Goal: Task Accomplishment & Management: Complete application form

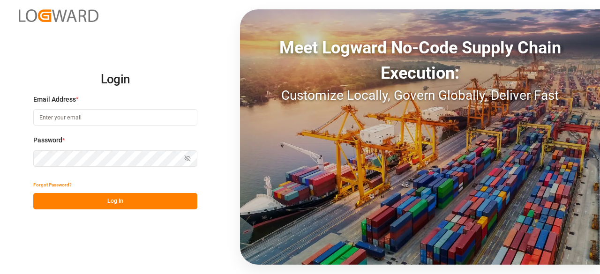
click at [90, 113] on input at bounding box center [115, 117] width 164 height 16
click at [0, 274] on com-1password-button at bounding box center [0, 274] width 0 height 0
type input "[EMAIL_ADDRESS][PERSON_NAME][DOMAIN_NAME]"
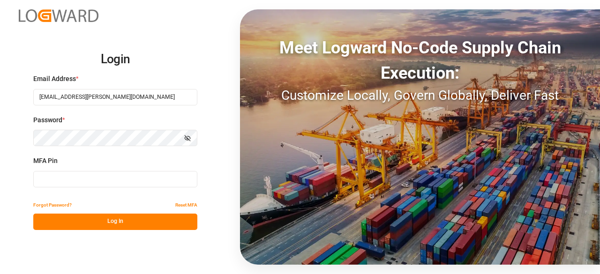
type input "785057"
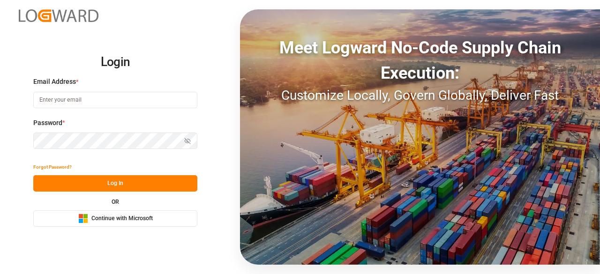
click at [70, 99] on input at bounding box center [115, 100] width 164 height 16
type input "[EMAIL_ADDRESS][PERSON_NAME][DOMAIN_NAME]"
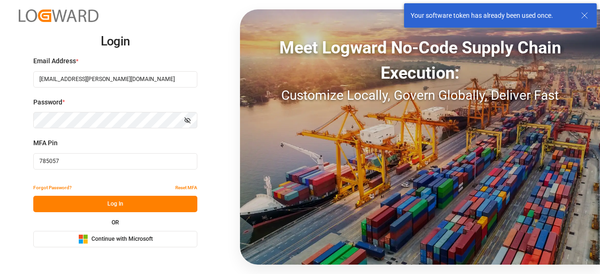
click at [589, 17] on icon at bounding box center [584, 15] width 11 height 11
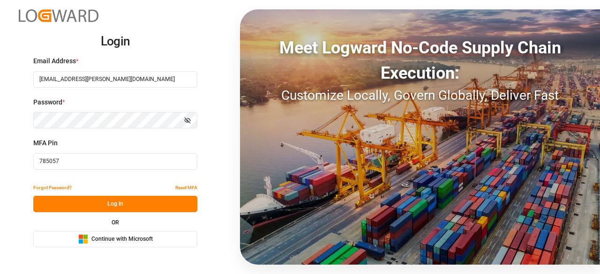
drag, startPoint x: 81, startPoint y: 156, endPoint x: 3, endPoint y: 163, distance: 78.1
click at [3, 163] on div "Login Email Address * [EMAIL_ADDRESS][PERSON_NAME][DOMAIN_NAME] Password * Show…" at bounding box center [300, 137] width 600 height 274
paste input "955151"
type input "955151"
click at [68, 195] on button "Forgot Password?" at bounding box center [52, 188] width 38 height 16
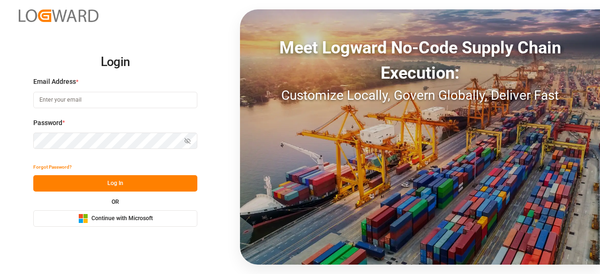
click at [65, 99] on input at bounding box center [115, 100] width 164 height 16
type input "[EMAIL_ADDRESS][PERSON_NAME][DOMAIN_NAME]"
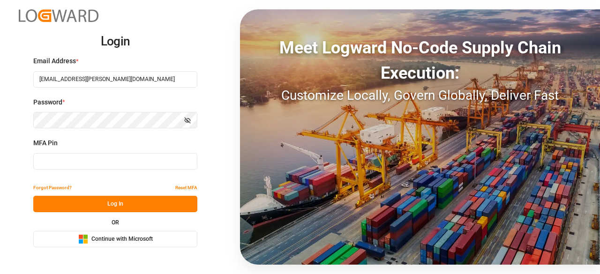
type input "955151"
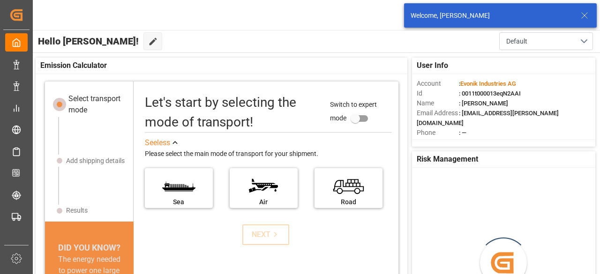
click at [585, 15] on icon at bounding box center [584, 15] width 11 height 11
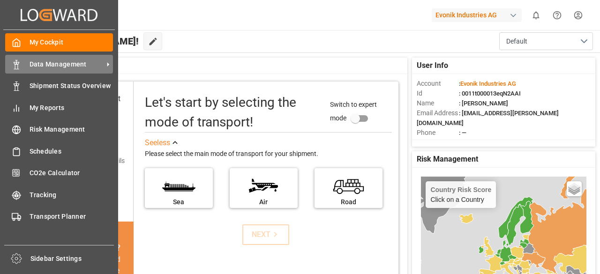
click at [38, 67] on span "Data Management" at bounding box center [67, 65] width 74 height 10
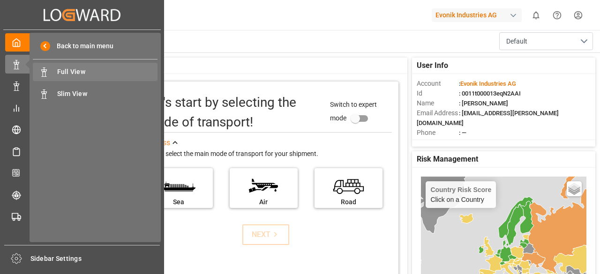
click at [88, 75] on span "Full View" at bounding box center [107, 72] width 101 height 10
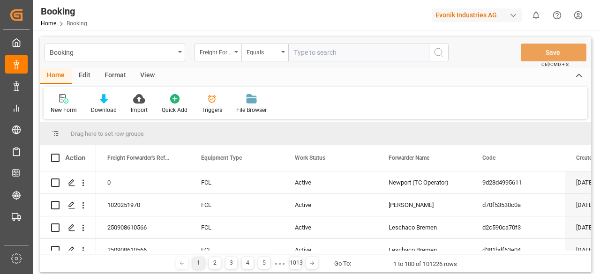
click at [315, 53] on input "text" at bounding box center [358, 53] width 141 height 18
type input "955151"
type input "250908610651"
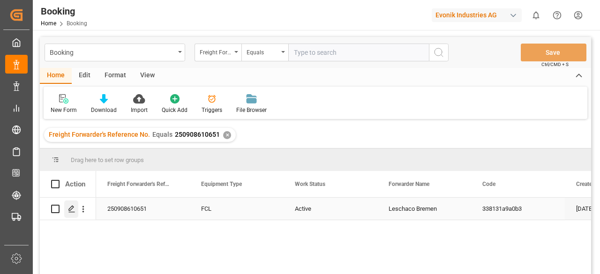
click at [71, 208] on icon "Press SPACE to select this row." at bounding box center [72, 209] width 8 height 8
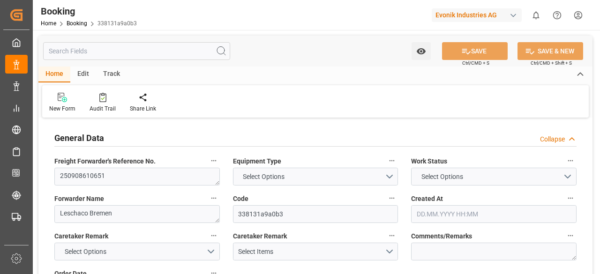
type input "0"
type input "Dummy"
type input "Dummy Carrier"
type input "DEHAM"
type input "SAJED"
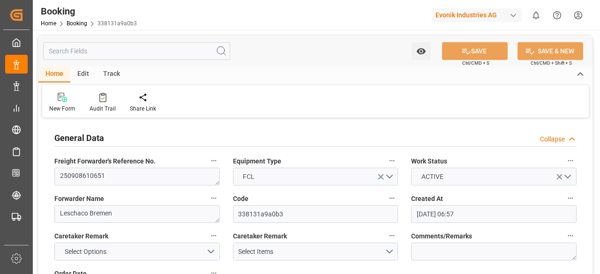
type input "04.09.2025 06:57"
type input "04.09.2025"
type input "19.10.2025"
type input "08.09.2025"
type input "08.09.2025 00:00"
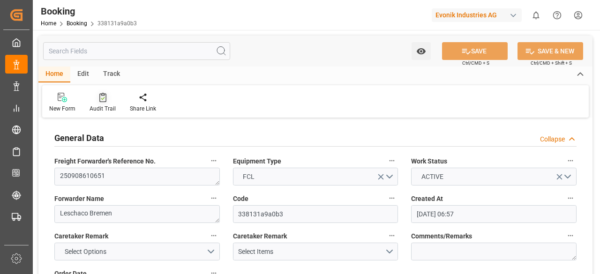
click at [105, 98] on div at bounding box center [103, 97] width 26 height 10
type input "0"
type input "Dummy"
type input "Dummy Carrier"
type input "DEHAM"
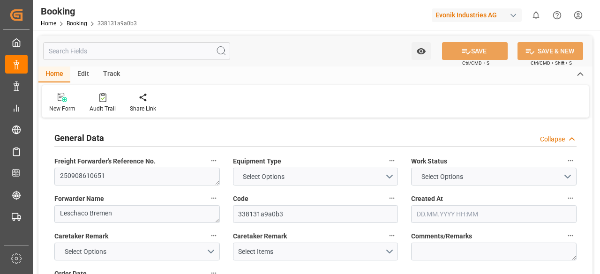
type input "SAJED"
type input "04.09.2025 06:57"
type input "04.09.2025"
type input "19.10.2025"
type input "08.09.2025"
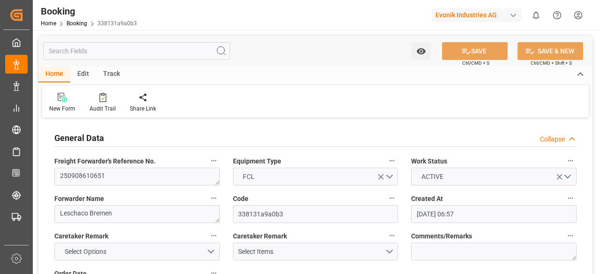
type input "08.09.2025 00:00"
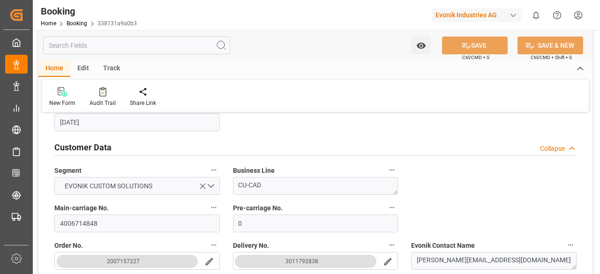
scroll to position [188, 0]
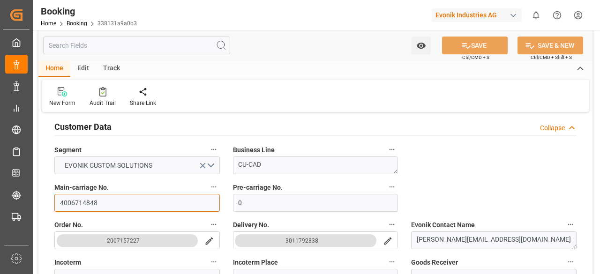
drag, startPoint x: 105, startPoint y: 204, endPoint x: 41, endPoint y: 203, distance: 63.8
